Goal: Task Accomplishment & Management: Use online tool/utility

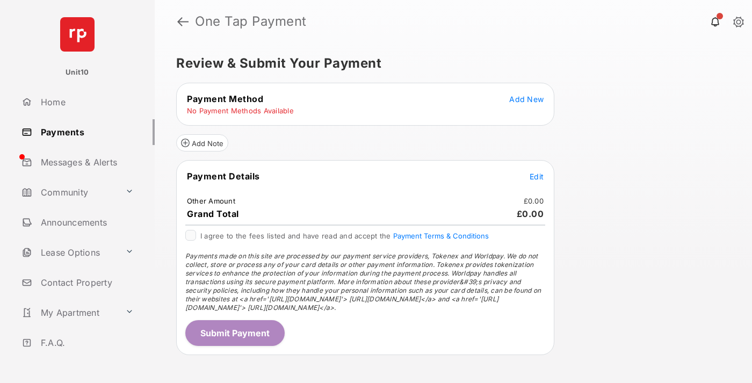
click at [527, 99] on span "Add New" at bounding box center [527, 99] width 34 height 9
